Goal: Task Accomplishment & Management: Complete application form

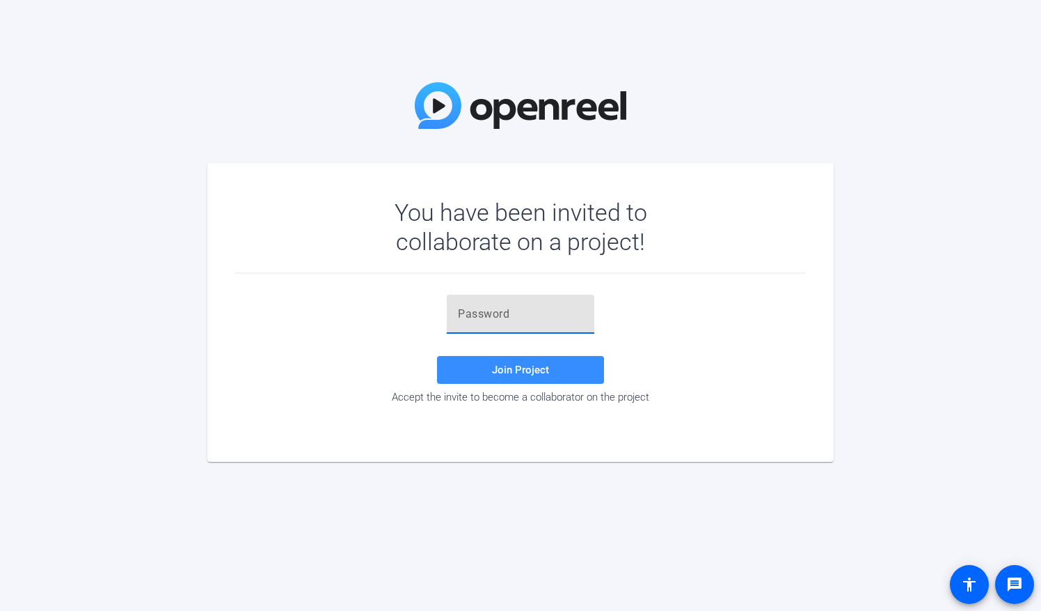
click at [459, 313] on input "text" at bounding box center [520, 314] width 125 height 17
paste input "Mqw(rB"
type input "Mqw(rB"
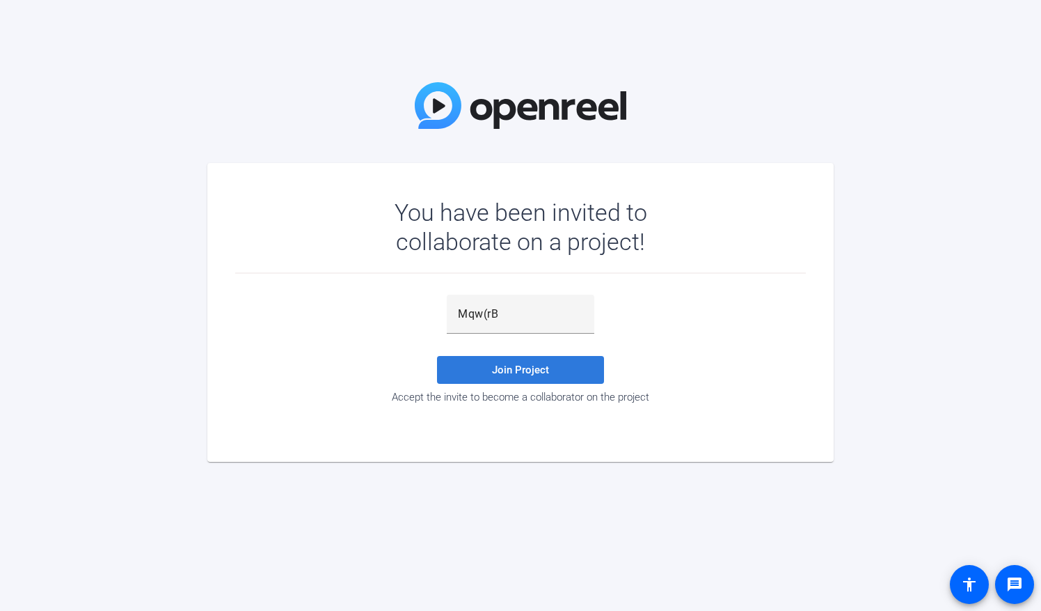
click at [511, 369] on span "Join Project" at bounding box center [520, 369] width 57 height 13
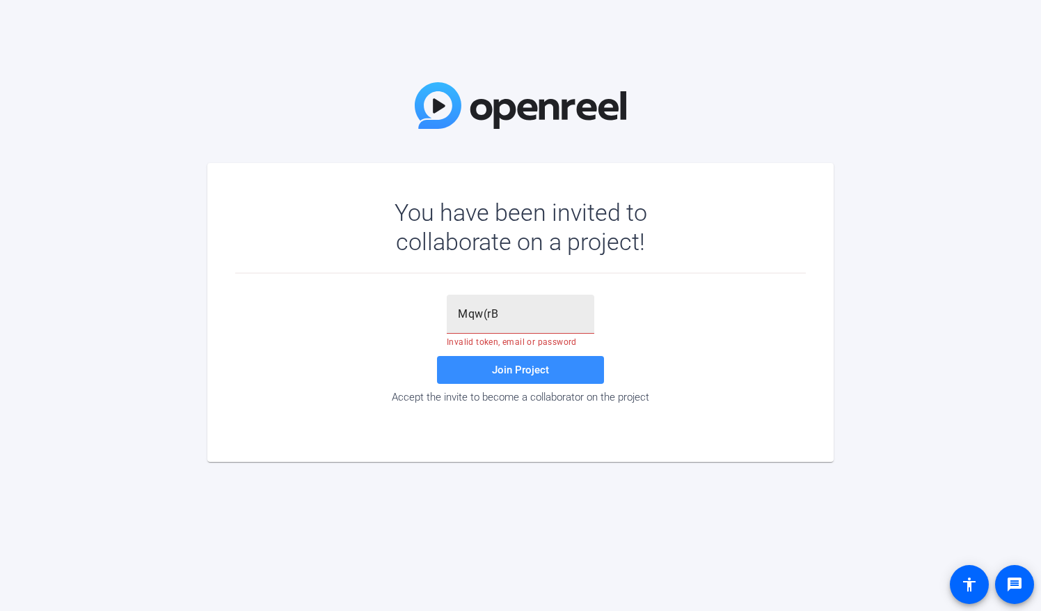
click at [510, 309] on input "Mqw(rB" at bounding box center [520, 314] width 125 height 17
type input "Mqw(rB"
click at [530, 369] on span "Join Project" at bounding box center [520, 369] width 57 height 13
